Goal: Task Accomplishment & Management: Use online tool/utility

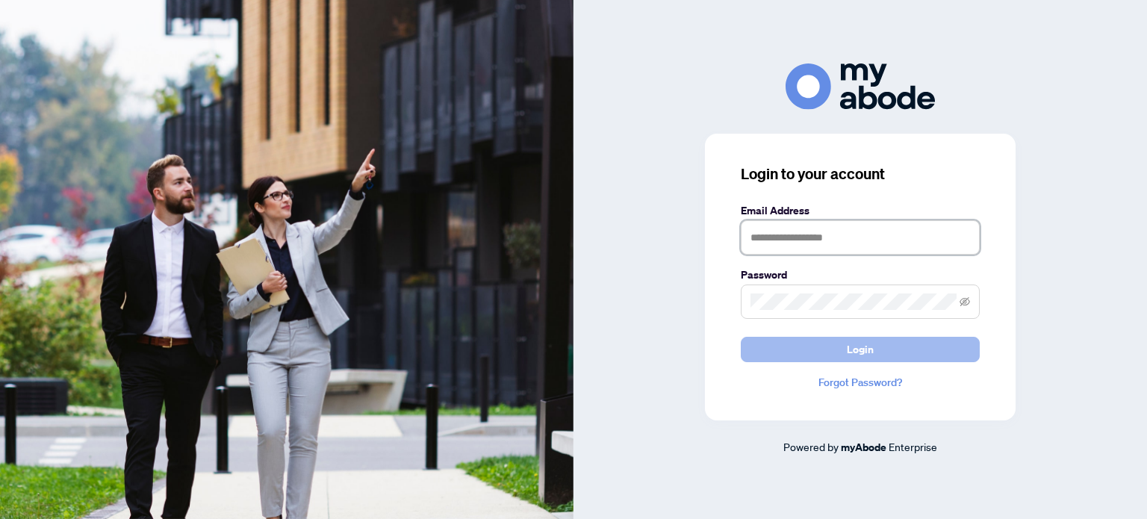
type input "**********"
click at [864, 343] on span "Login" at bounding box center [860, 349] width 27 height 24
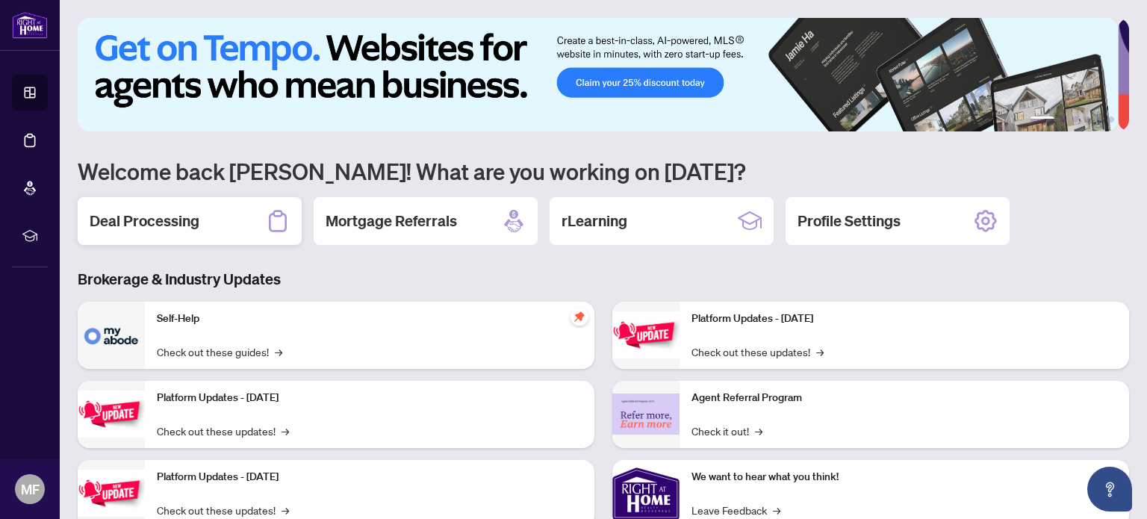
click at [221, 214] on div "Deal Processing" at bounding box center [190, 221] width 224 height 48
